Goal: Navigation & Orientation: Find specific page/section

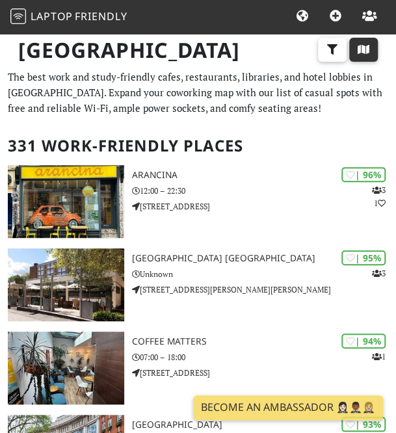
click at [359, 51] on icon "button" at bounding box center [363, 49] width 13 height 10
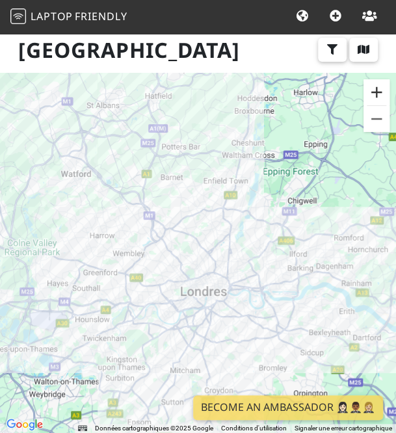
click at [363, 99] on button "Zoom avant" at bounding box center [376, 92] width 26 height 26
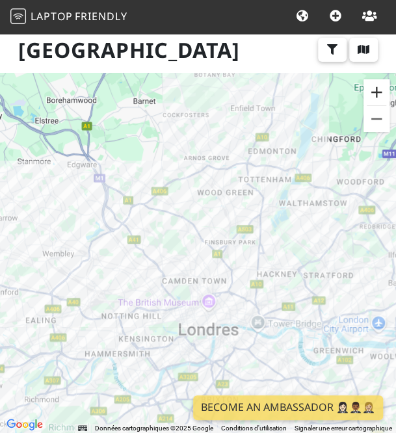
click at [364, 96] on button "Zoom avant" at bounding box center [376, 92] width 26 height 26
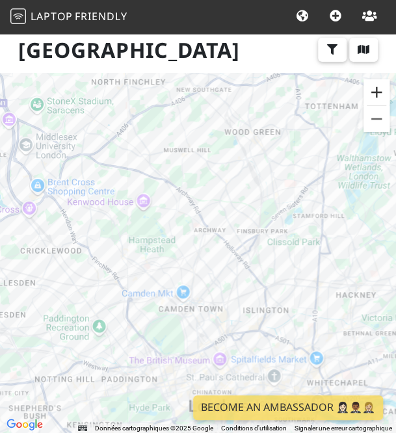
click at [364, 96] on button "Zoom avant" at bounding box center [376, 92] width 26 height 26
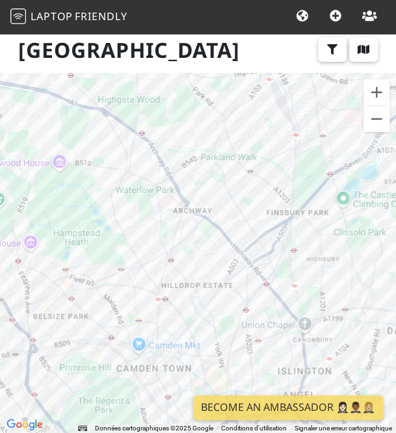
drag, startPoint x: 357, startPoint y: 223, endPoint x: 273, endPoint y: 231, distance: 84.8
click at [273, 231] on div "Pour naviguer, appuyez sur les touches fléchées." at bounding box center [198, 253] width 396 height 360
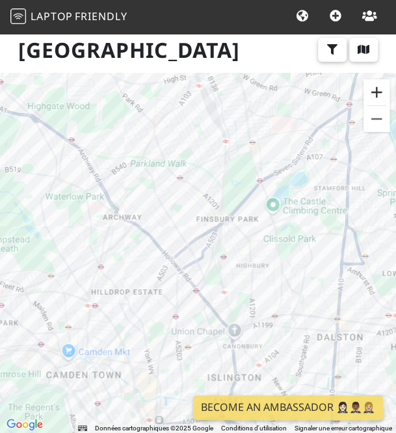
click at [363, 88] on button "Zoom avant" at bounding box center [376, 92] width 26 height 26
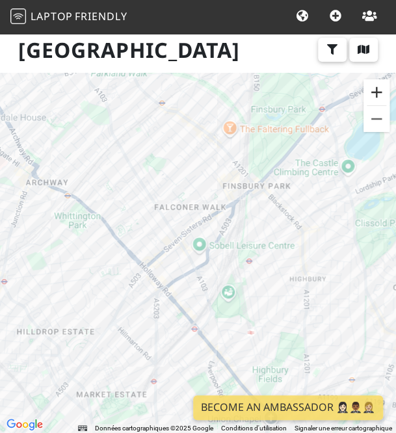
click at [363, 88] on button "Zoom avant" at bounding box center [376, 92] width 26 height 26
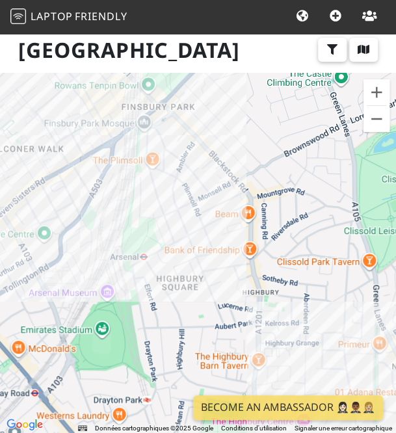
drag, startPoint x: 326, startPoint y: 209, endPoint x: 161, endPoint y: 199, distance: 165.3
click at [161, 199] on div "Pour naviguer, appuyez sur les touches fléchées." at bounding box center [198, 253] width 396 height 360
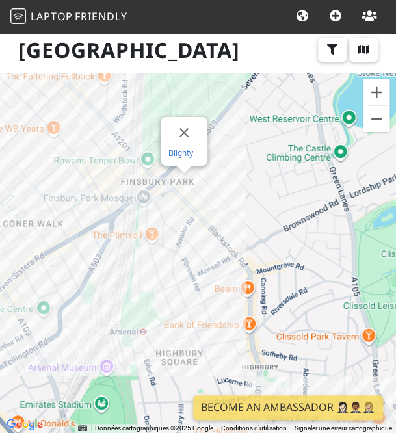
click at [174, 148] on link "Blighty" at bounding box center [180, 153] width 25 height 10
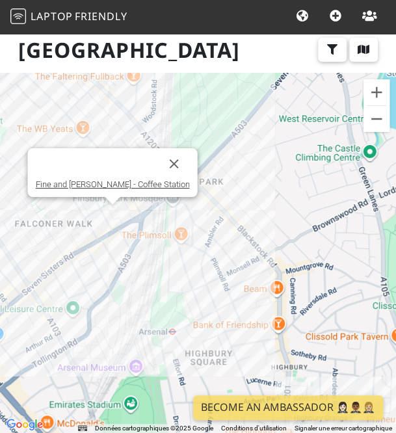
click at [108, 202] on div "Pour naviguer, appuyez sur les touches fléchées. Fine and Grosso - Coffee Stati…" at bounding box center [198, 253] width 396 height 360
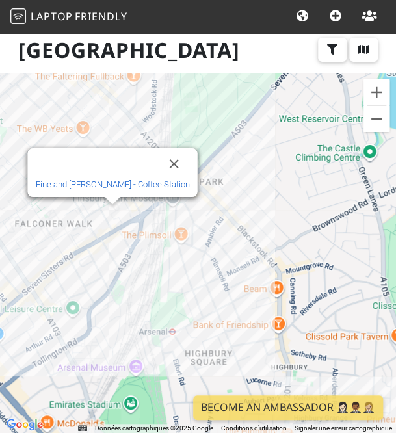
click at [114, 179] on link "Fine and [PERSON_NAME] - Coffee Station" at bounding box center [112, 184] width 154 height 10
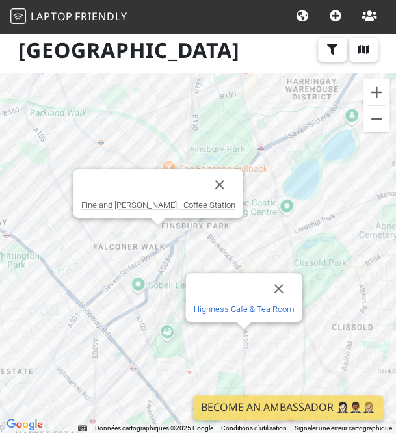
click at [232, 304] on link "Highness Cafe & Tea Room" at bounding box center [243, 309] width 101 height 10
